Goal: Information Seeking & Learning: Understand process/instructions

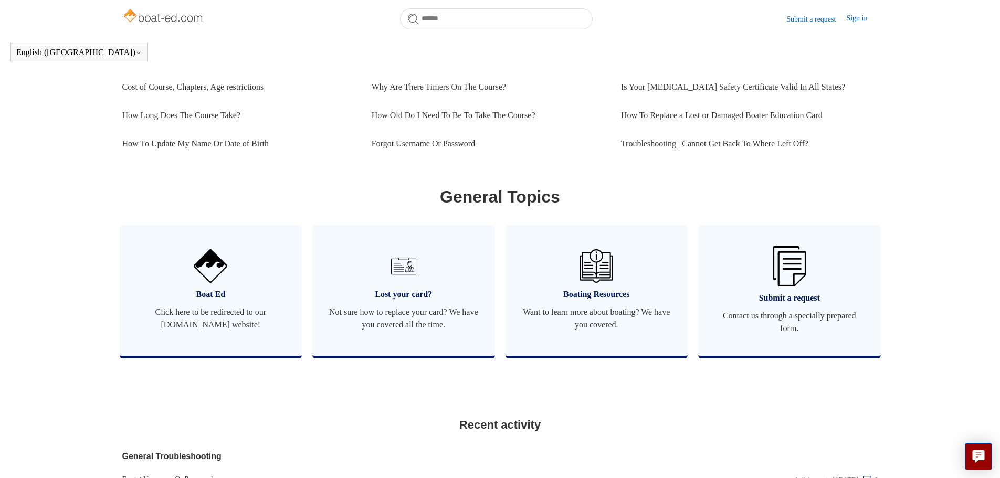
scroll to position [292, 0]
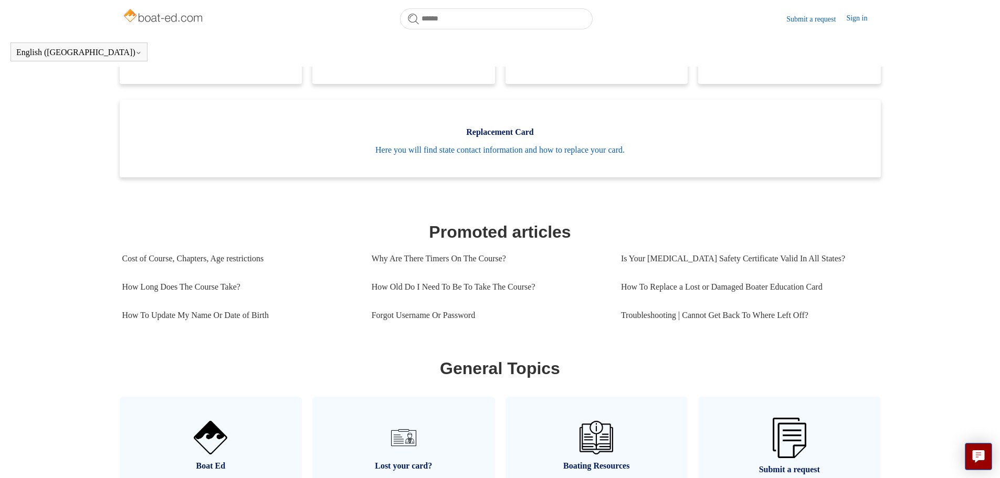
click at [860, 18] on link "Sign in" at bounding box center [862, 19] width 32 height 13
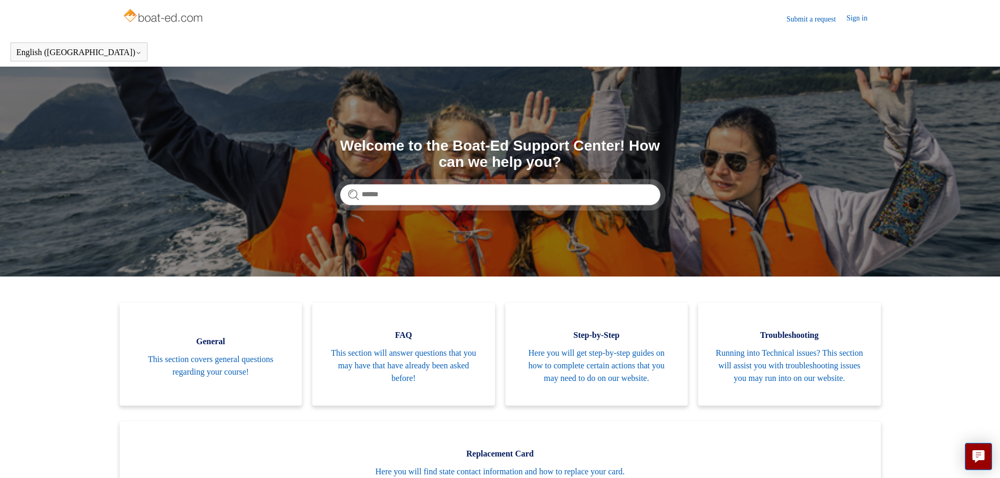
click at [172, 20] on img at bounding box center [163, 16] width 83 height 21
click at [816, 17] on link "Submit a request" at bounding box center [816, 19] width 60 height 11
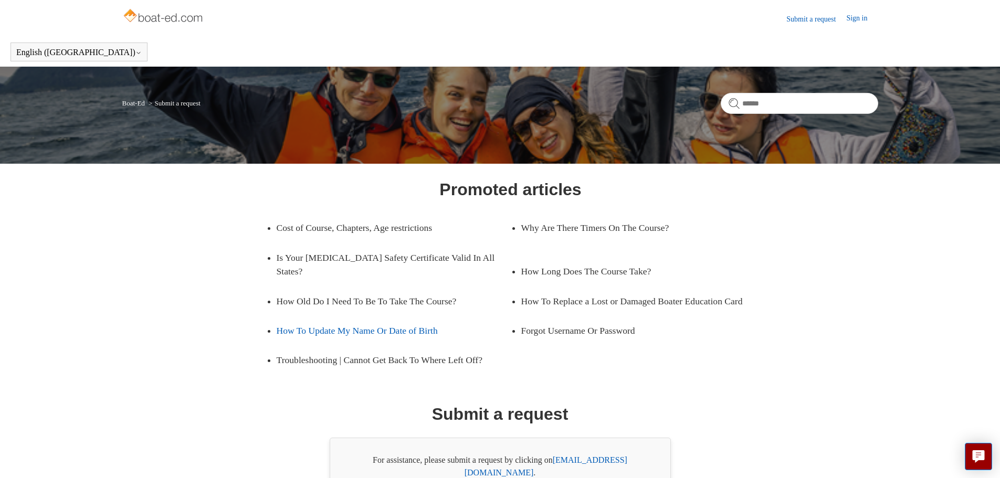
click at [330, 333] on link "How To Update My Name Or Date of Birth" at bounding box center [386, 330] width 218 height 29
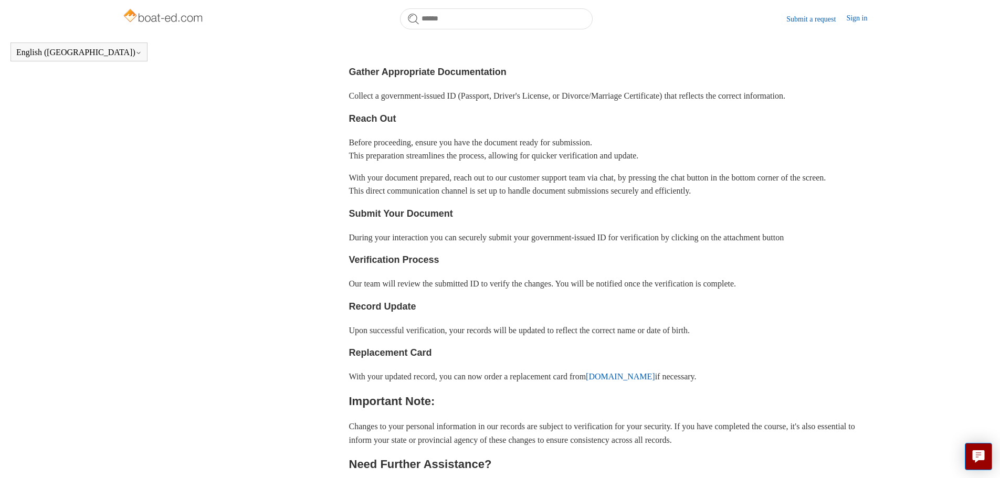
scroll to position [291, 0]
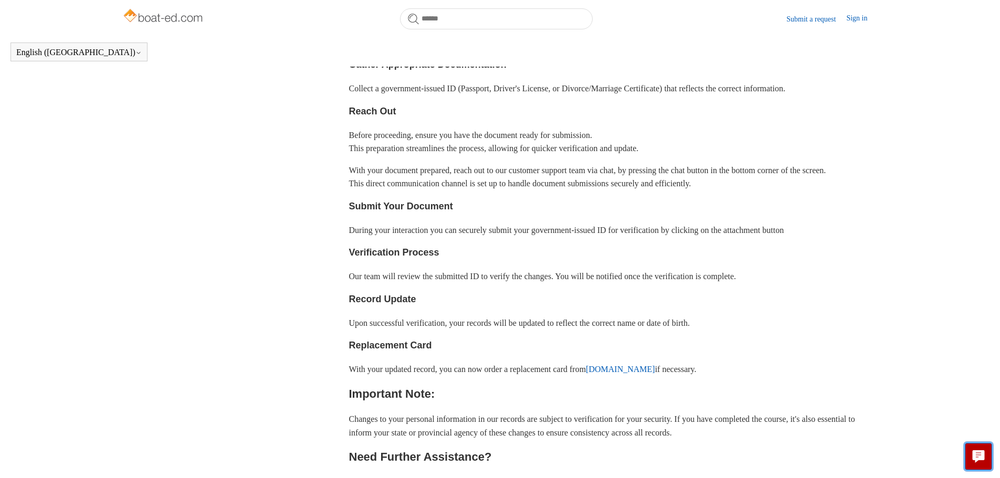
click at [981, 451] on icon "Live chat" at bounding box center [979, 455] width 12 height 10
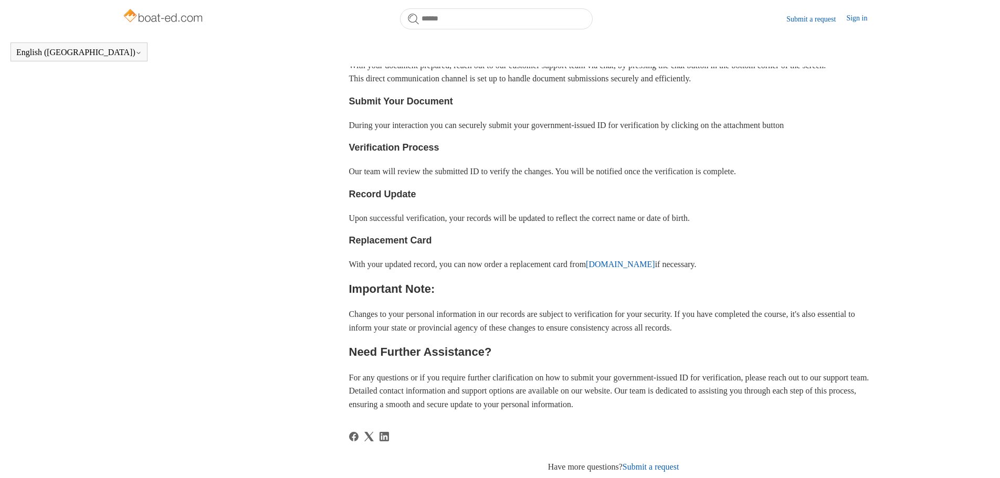
scroll to position [344, 0]
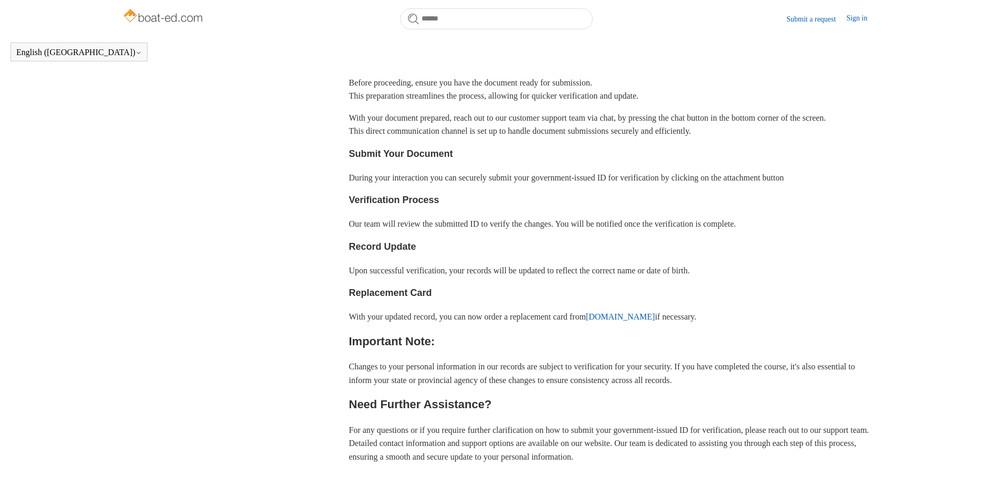
click at [669, 334] on body "Skip to main content Submit a request Sign in English ([GEOGRAPHIC_DATA]) Españ…" at bounding box center [500, 194] width 1000 height 1076
